Goal: Information Seeking & Learning: Learn about a topic

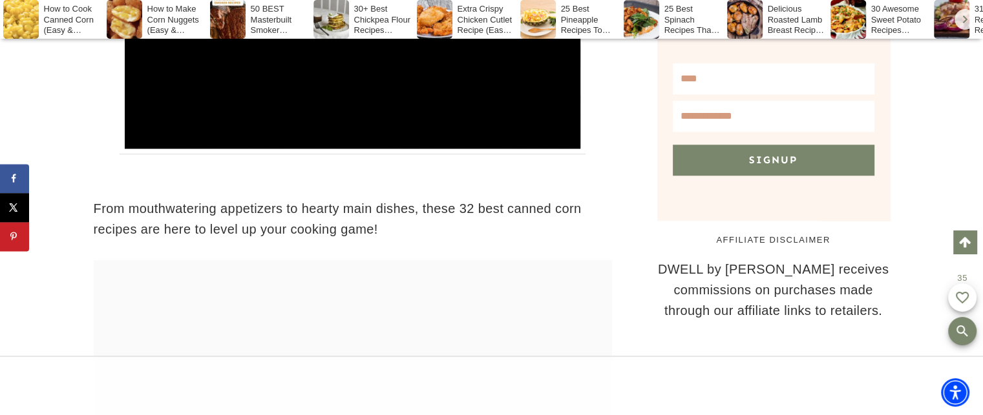
scroll to position [1192, 0]
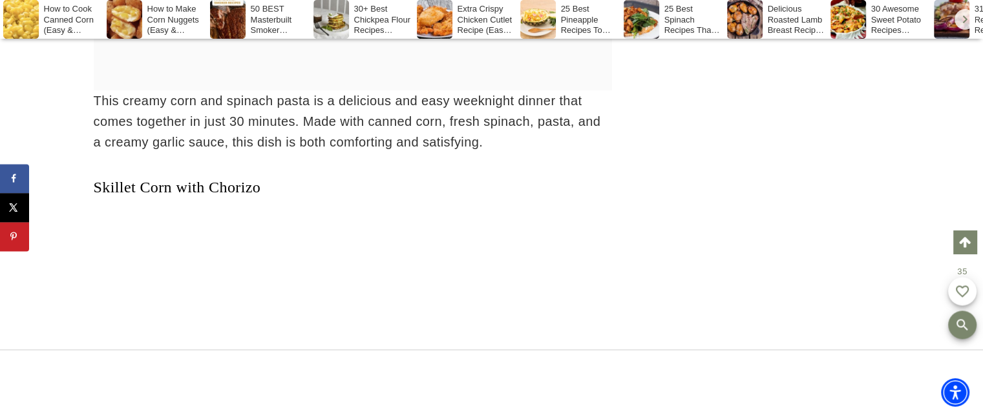
scroll to position [20752, 0]
